Goal: Transaction & Acquisition: Purchase product/service

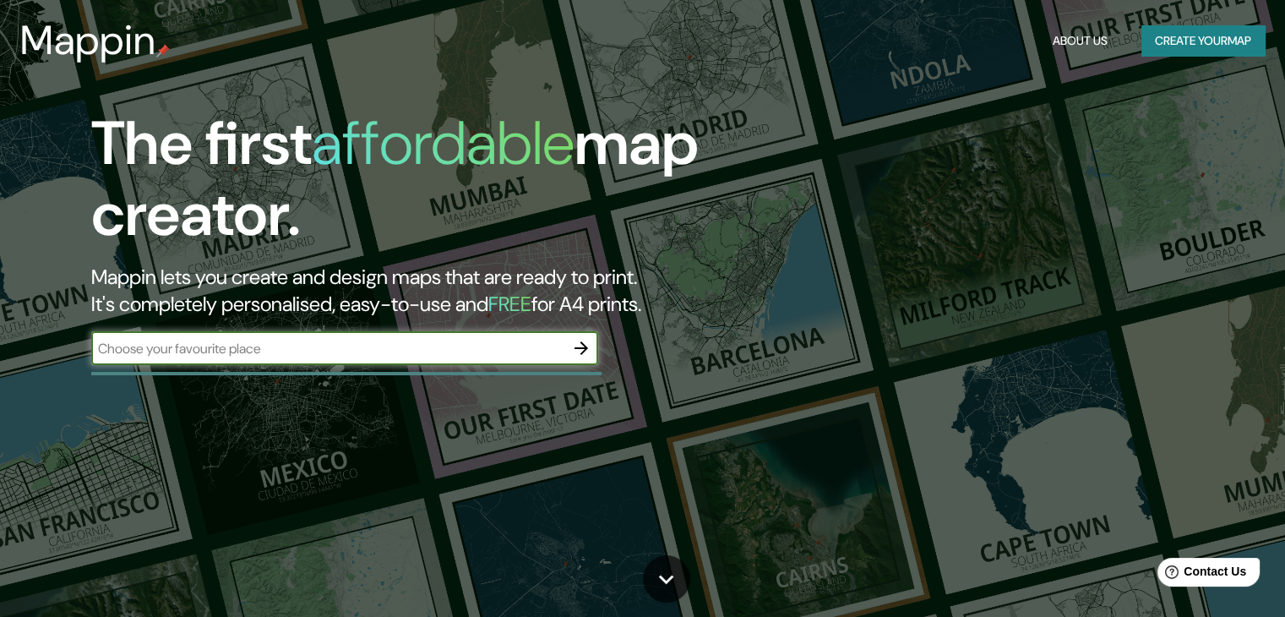
click at [534, 352] on input "text" at bounding box center [327, 348] width 473 height 19
click at [445, 341] on input "[GEOGRAPHIC_DATA]" at bounding box center [327, 348] width 473 height 19
type input "[GEOGRAPHIC_DATA]"
click at [1166, 38] on button "Create your map" at bounding box center [1203, 40] width 123 height 31
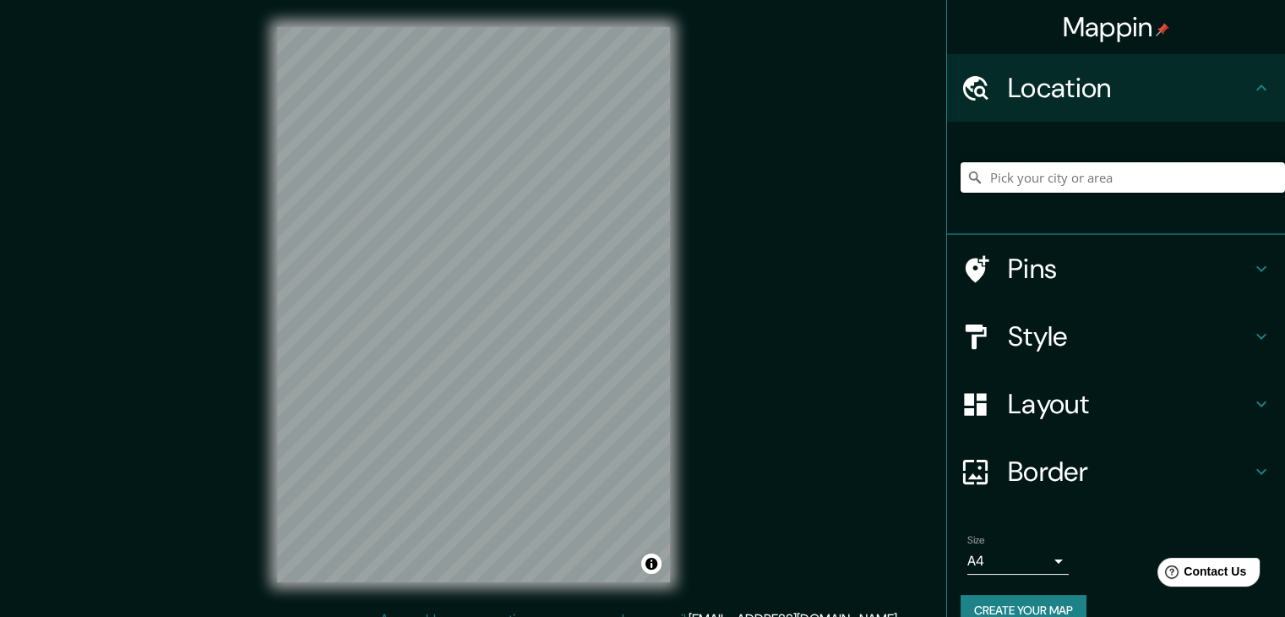
click at [1035, 174] on input "Pick your city or area" at bounding box center [1123, 177] width 324 height 30
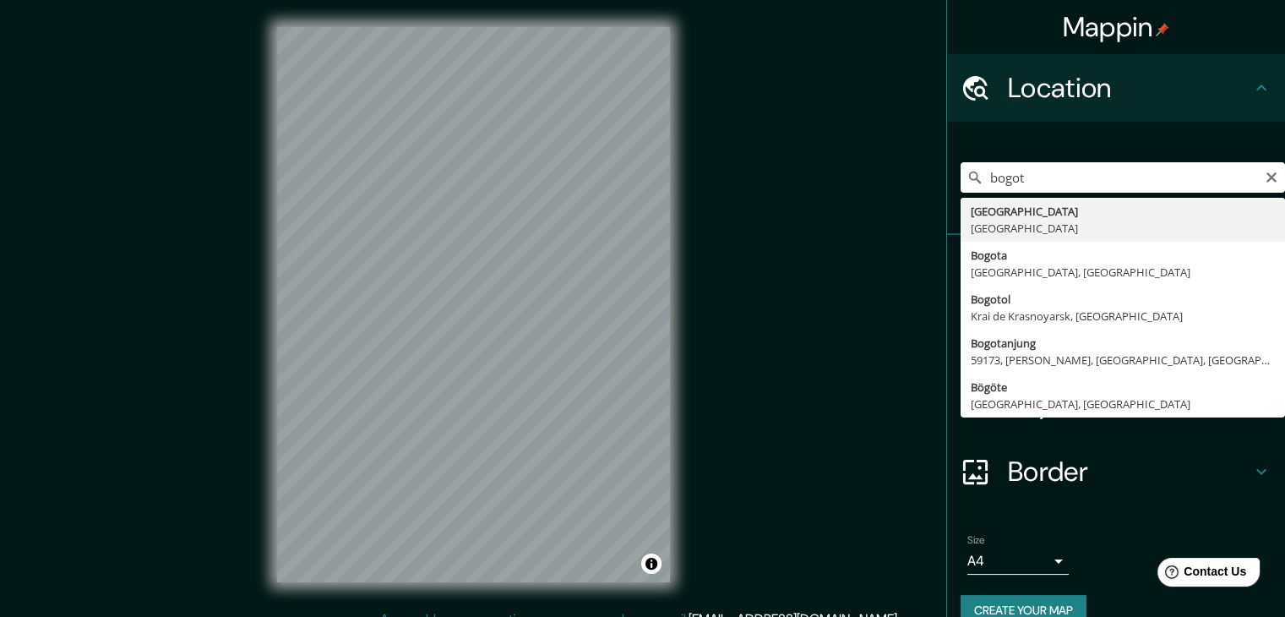
type input "[GEOGRAPHIC_DATA], [GEOGRAPHIC_DATA]"
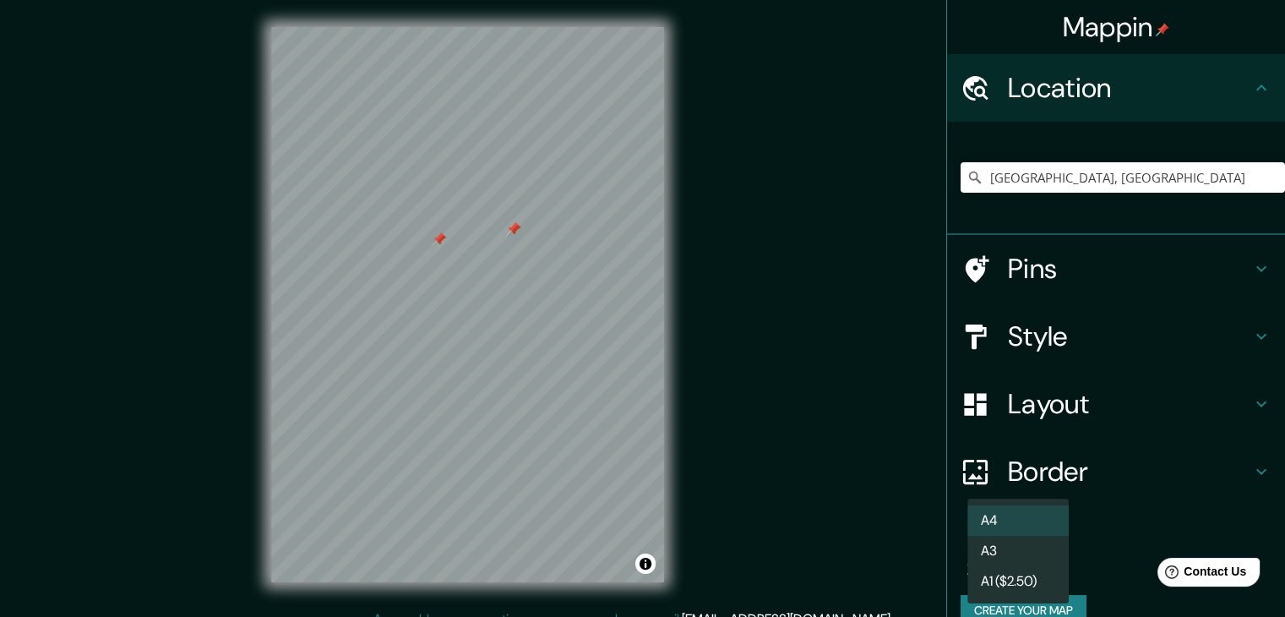
click at [1006, 562] on body "Mappin Location [GEOGRAPHIC_DATA], [GEOGRAPHIC_DATA] Pins Style Layout Border C…" at bounding box center [642, 308] width 1285 height 617
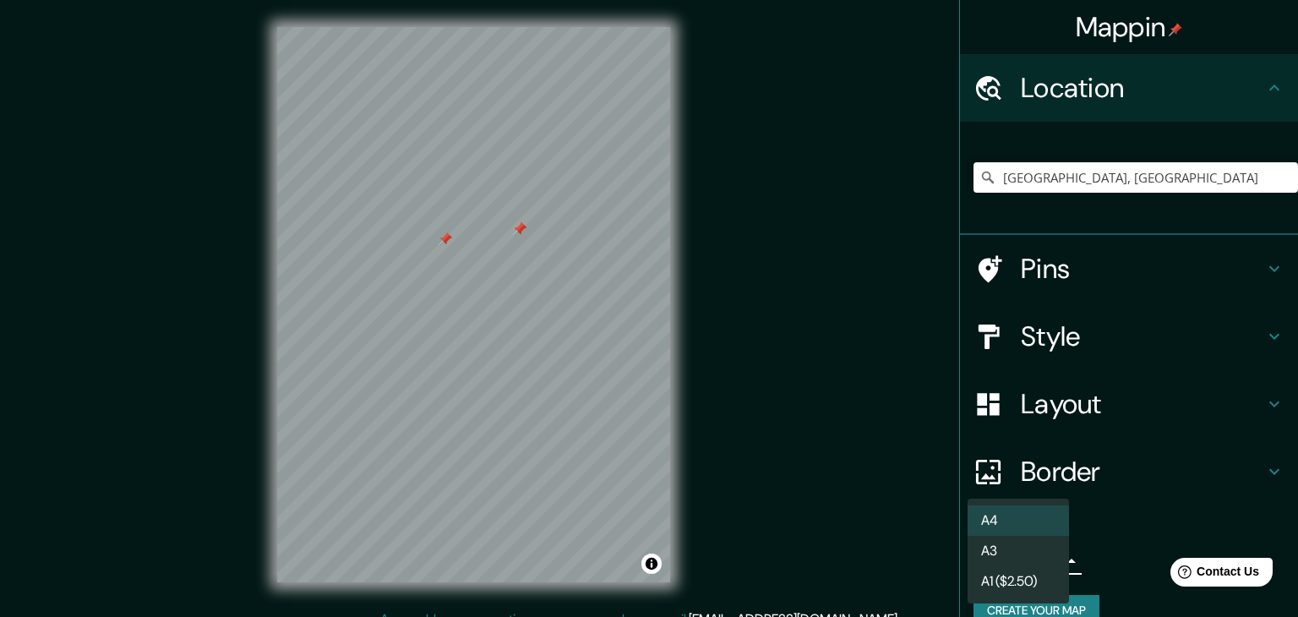
click at [1008, 560] on li "A3" at bounding box center [1018, 551] width 101 height 30
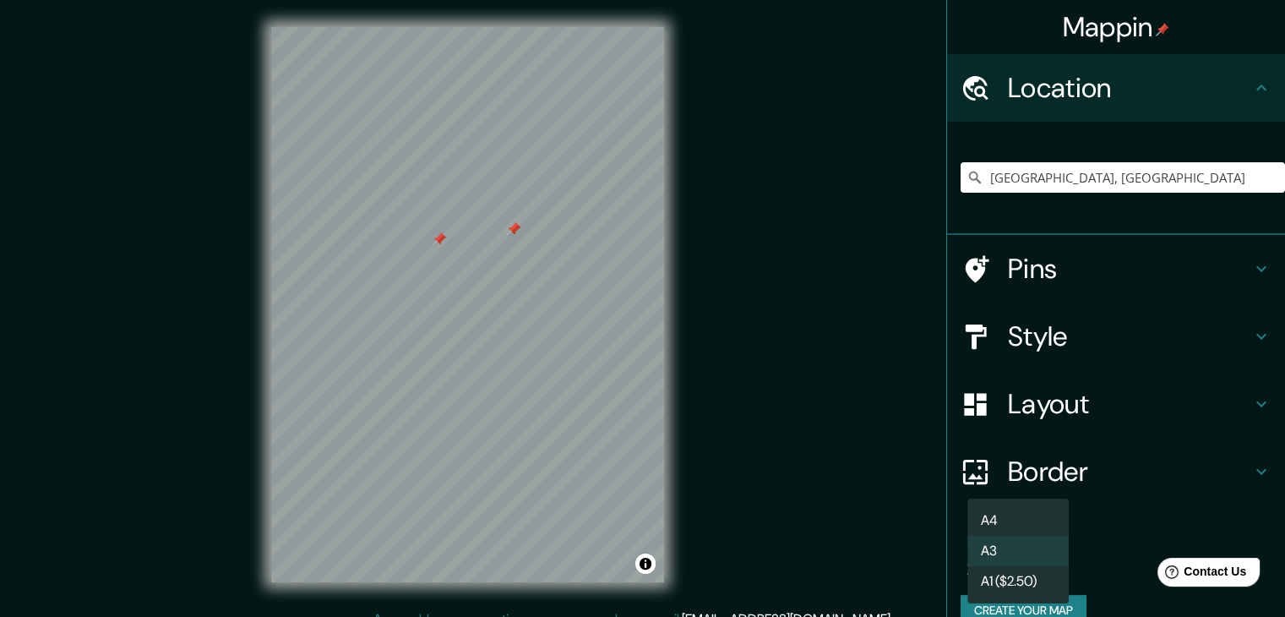
click at [1042, 560] on body "Mappin Location [GEOGRAPHIC_DATA], [GEOGRAPHIC_DATA] Pins Style Layout Border C…" at bounding box center [642, 308] width 1285 height 617
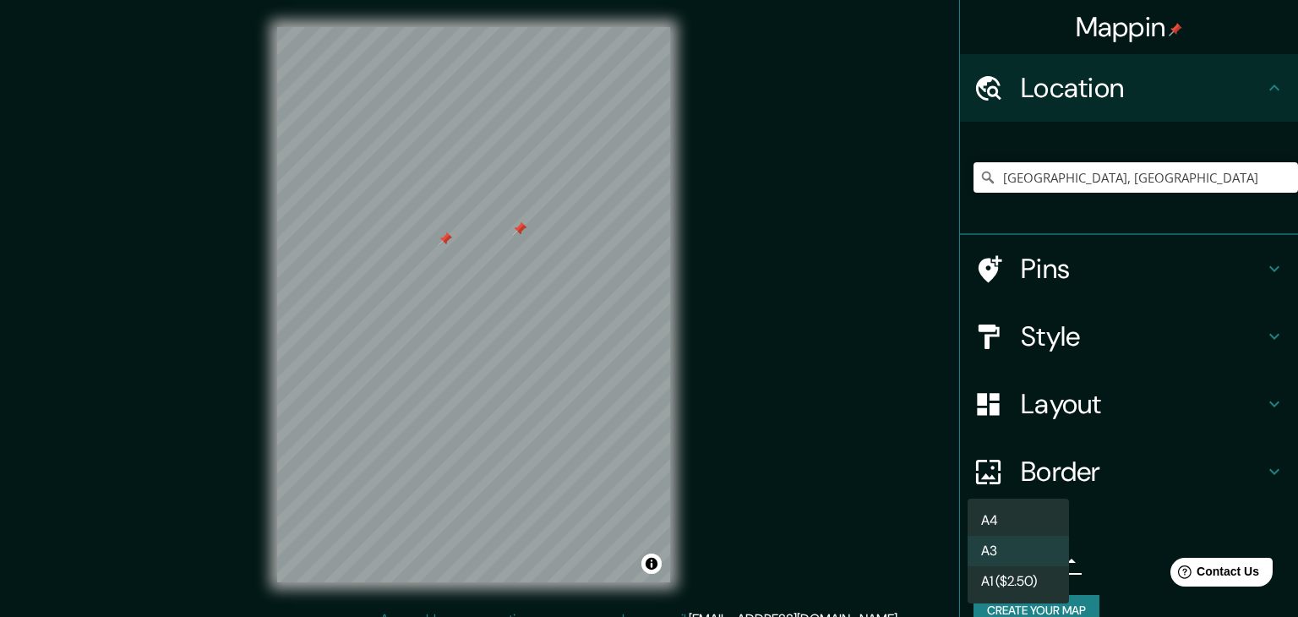
drag, startPoint x: 1032, startPoint y: 588, endPoint x: 1031, endPoint y: 544, distance: 43.9
click at [1031, 544] on ul "A4 A3 A1 ($2.50)" at bounding box center [1018, 551] width 101 height 105
click at [1031, 544] on li "A3" at bounding box center [1018, 551] width 101 height 30
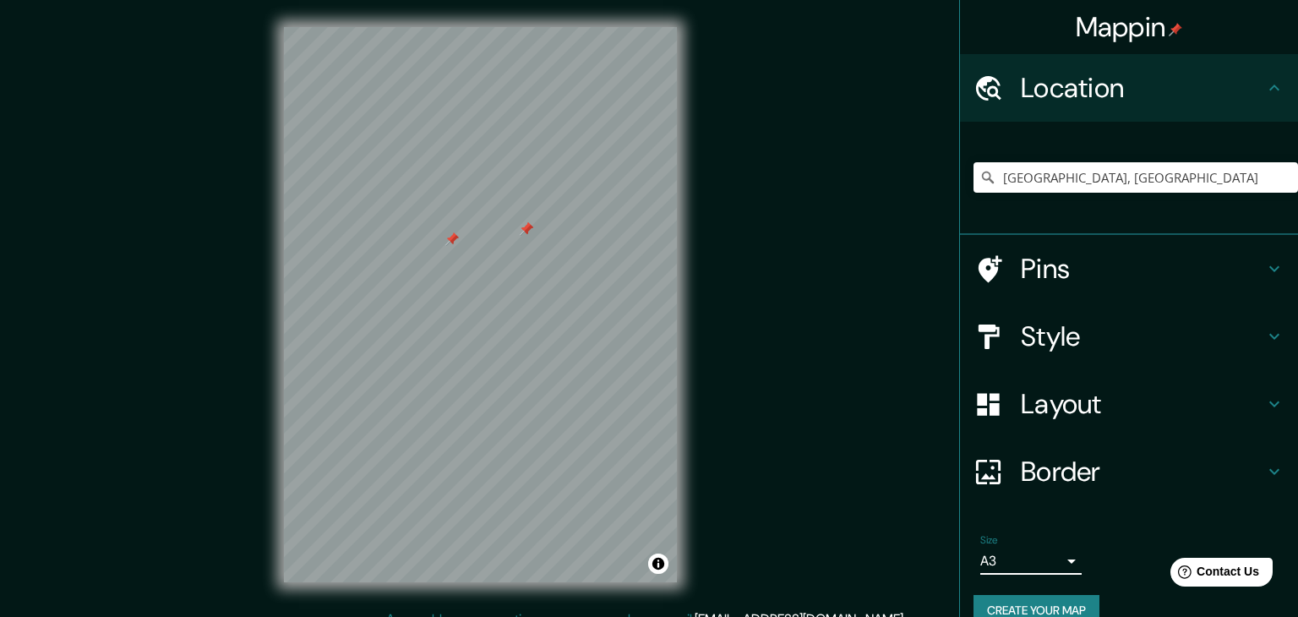
click at [1032, 558] on body "Mappin Location [GEOGRAPHIC_DATA], [GEOGRAPHIC_DATA] Pins Style Layout Border C…" at bounding box center [649, 308] width 1298 height 617
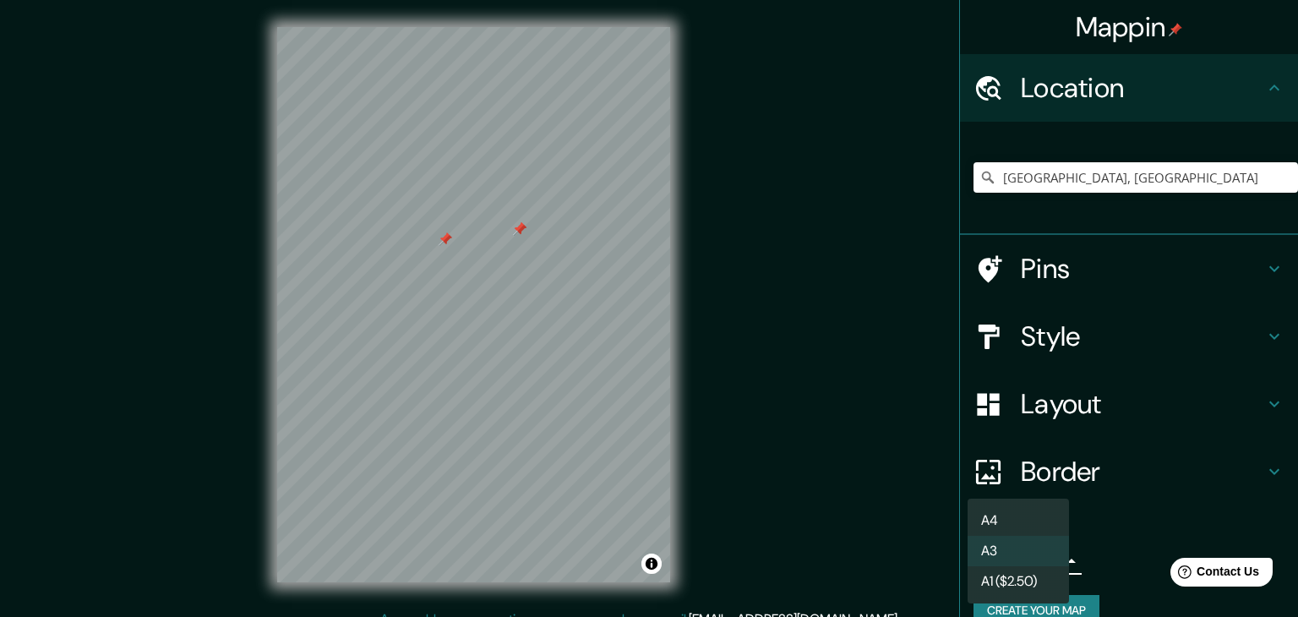
click at [1033, 515] on li "A4" at bounding box center [1018, 520] width 101 height 30
type input "single"
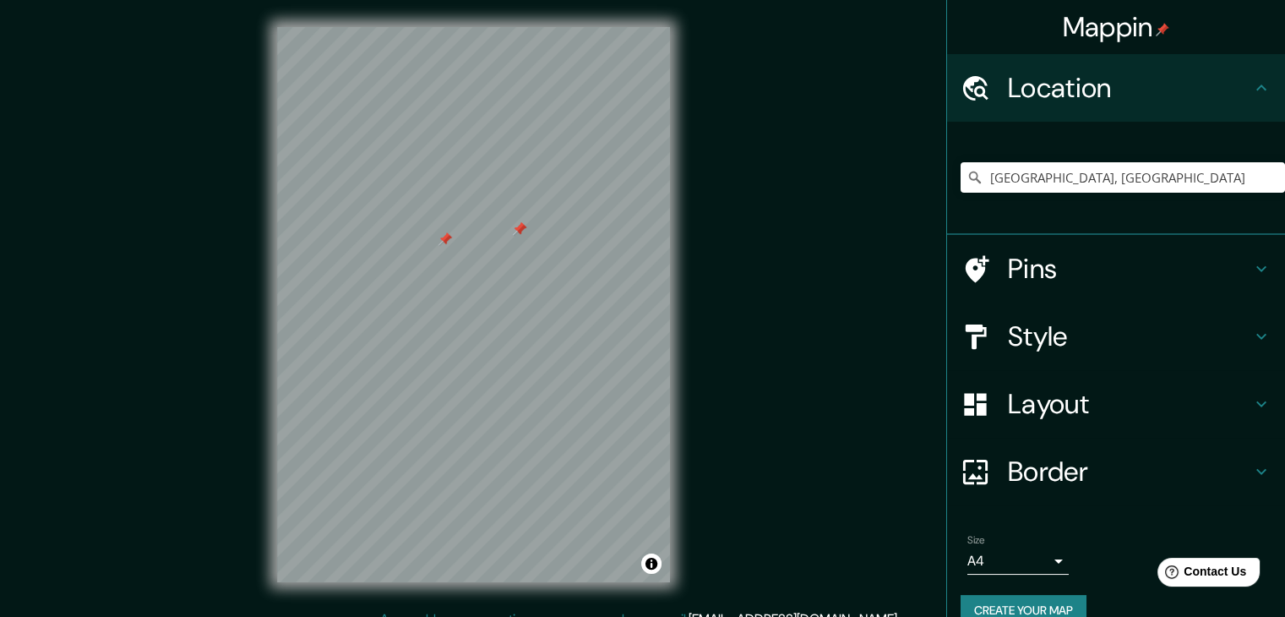
click at [788, 491] on div "Mappin Location [GEOGRAPHIC_DATA], [GEOGRAPHIC_DATA] Pins Style Layout Border C…" at bounding box center [642, 318] width 1285 height 636
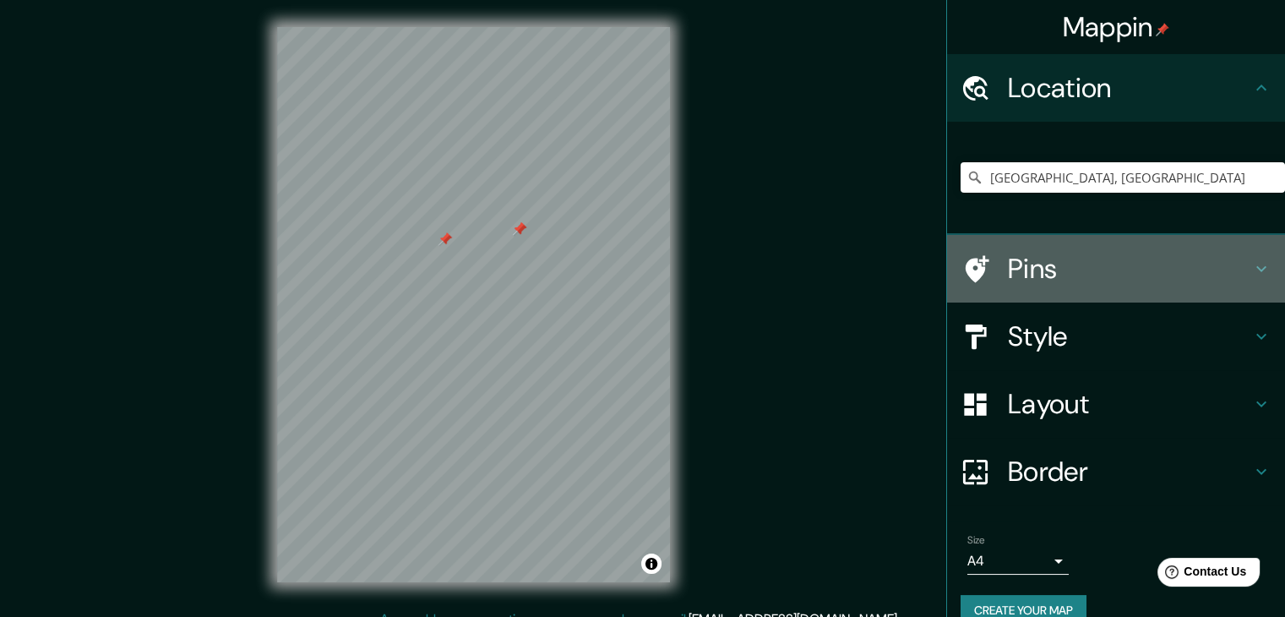
click at [1086, 300] on div "Pins" at bounding box center [1116, 269] width 338 height 68
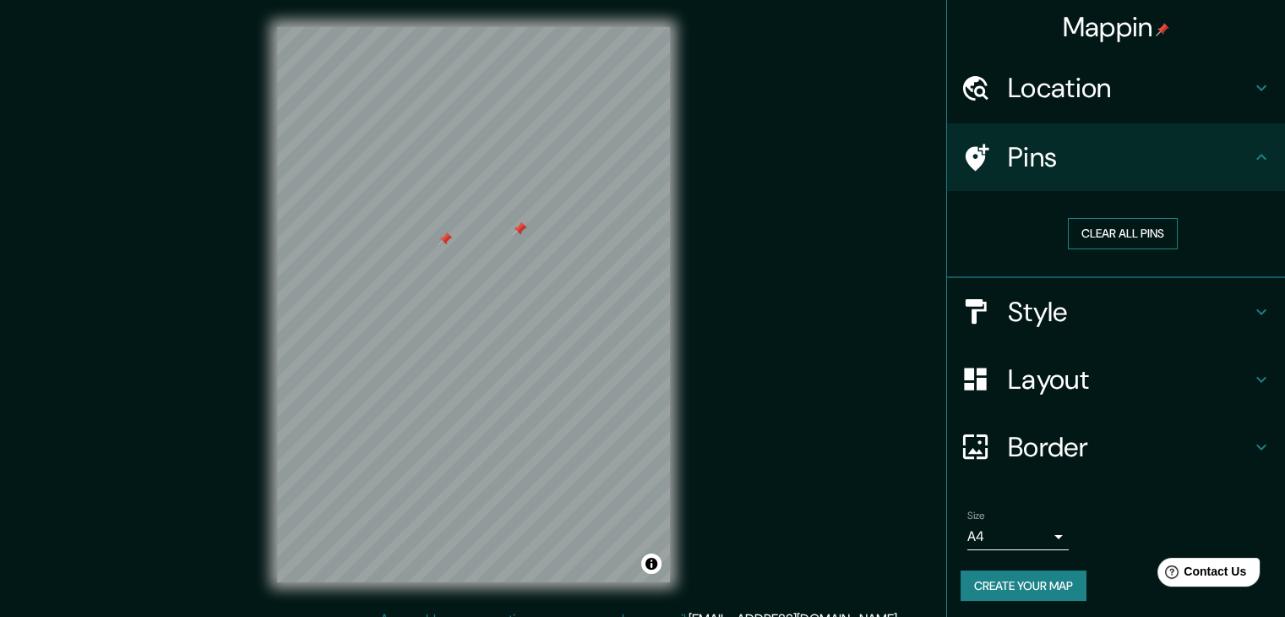
click at [1116, 241] on button "Clear all pins" at bounding box center [1123, 233] width 110 height 31
drag, startPoint x: 788, startPoint y: 298, endPoint x: 804, endPoint y: 342, distance: 46.8
click at [804, 342] on div "Mappin Location [GEOGRAPHIC_DATA], [GEOGRAPHIC_DATA] Pins Clear all pins Style …" at bounding box center [642, 318] width 1285 height 636
click at [863, 210] on div "Mappin Location [GEOGRAPHIC_DATA], [GEOGRAPHIC_DATA] Pins Clear all pins Style …" at bounding box center [642, 318] width 1285 height 636
click at [270, 418] on div "© Mapbox © OpenStreetMap Improve this map" at bounding box center [473, 304] width 447 height 609
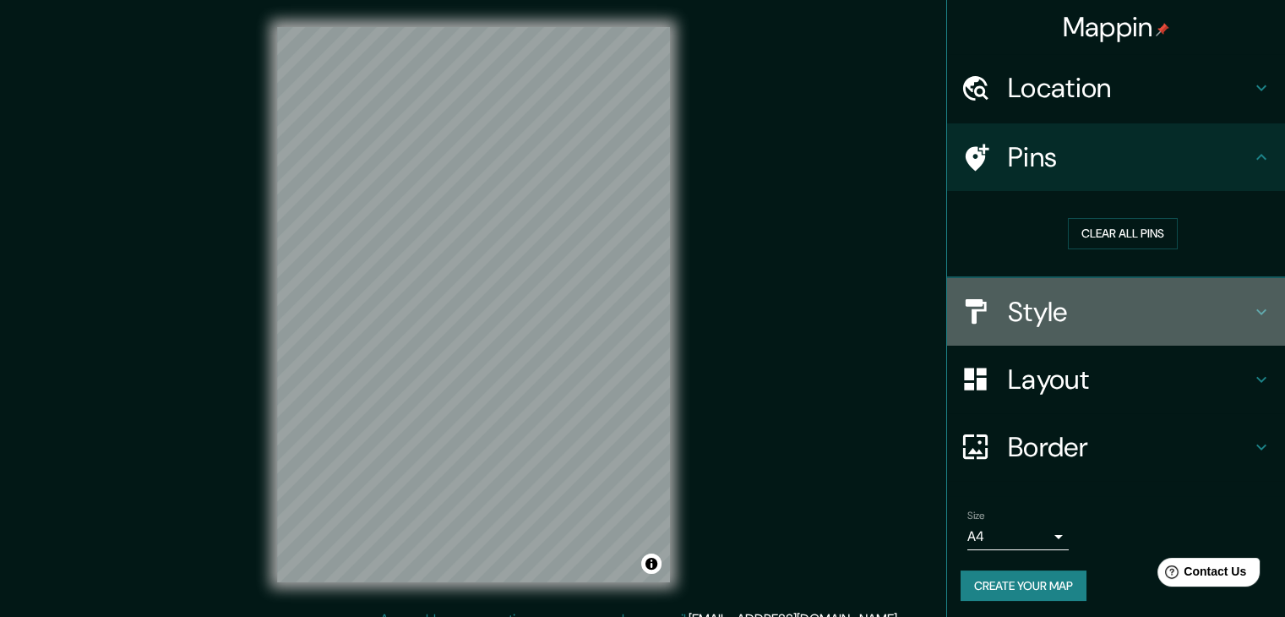
click at [1111, 295] on h4 "Style" at bounding box center [1129, 312] width 243 height 34
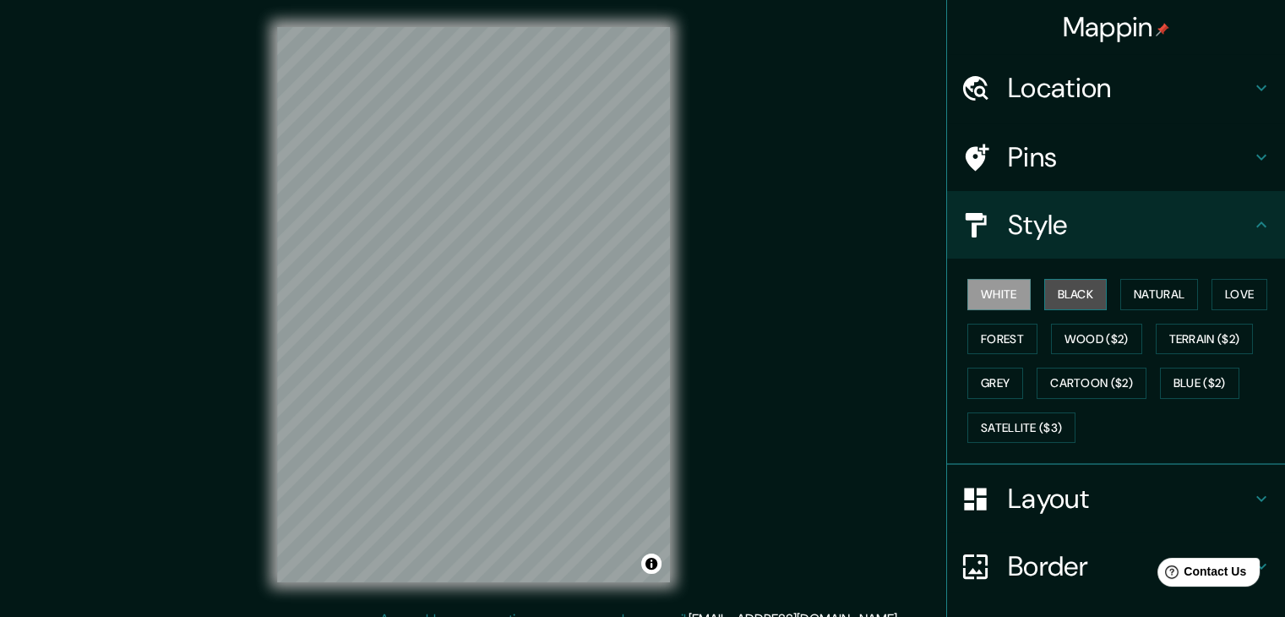
click at [1082, 305] on button "Black" at bounding box center [1075, 294] width 63 height 31
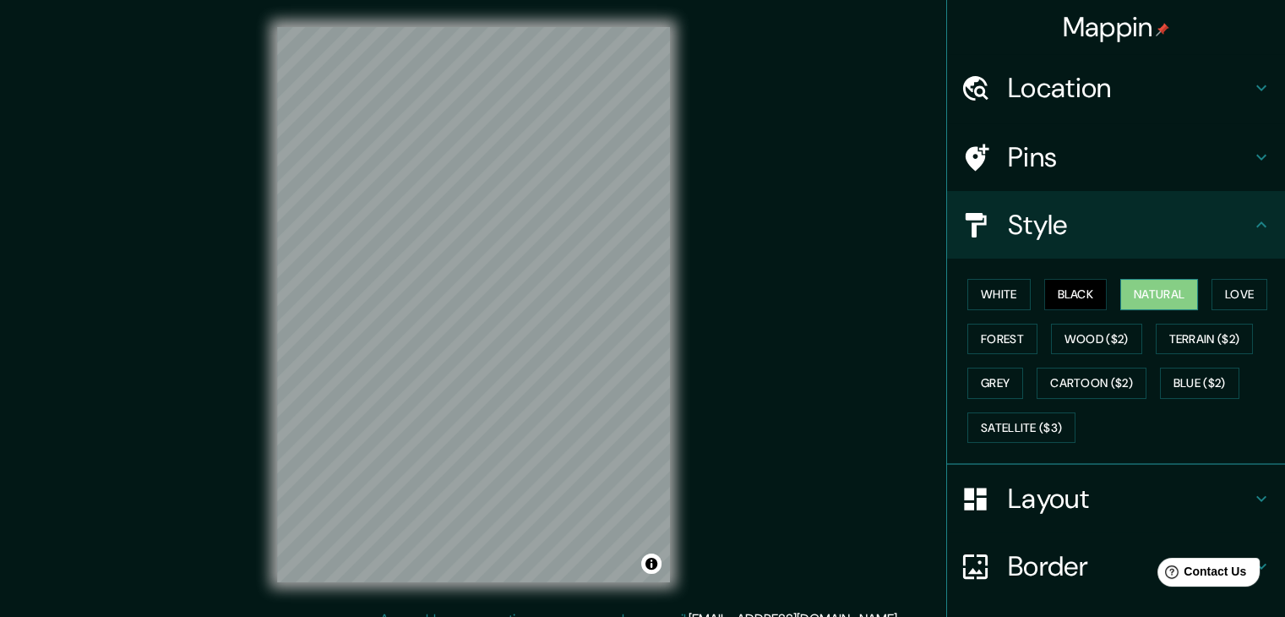
click at [1145, 302] on button "Natural" at bounding box center [1159, 294] width 78 height 31
click at [994, 379] on button "Grey" at bounding box center [996, 383] width 56 height 31
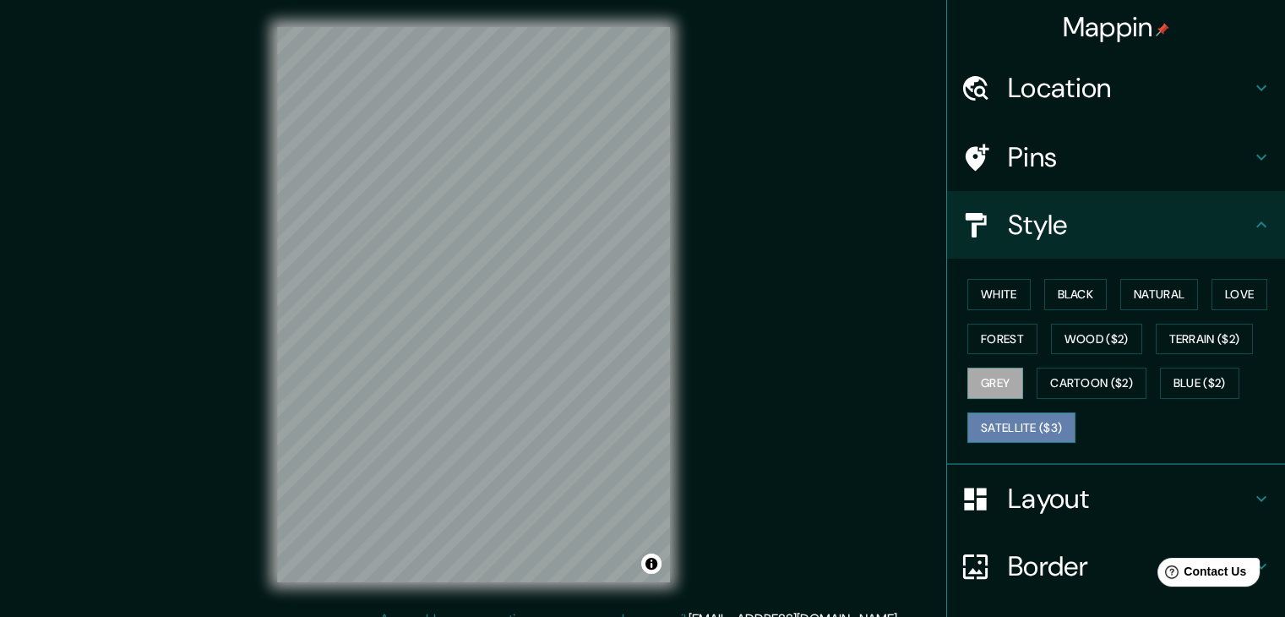
click at [1007, 427] on button "Satellite ($3)" at bounding box center [1022, 427] width 108 height 31
